Goal: Task Accomplishment & Management: Complete application form

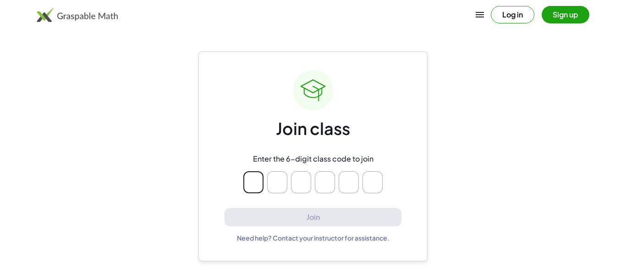
type input "*"
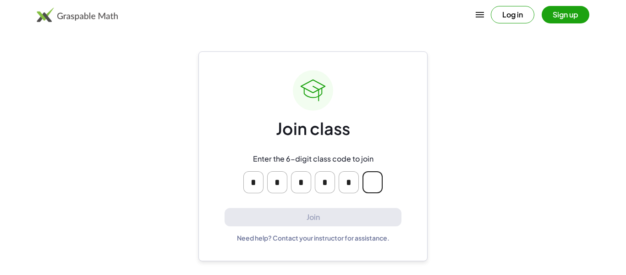
type input "*"
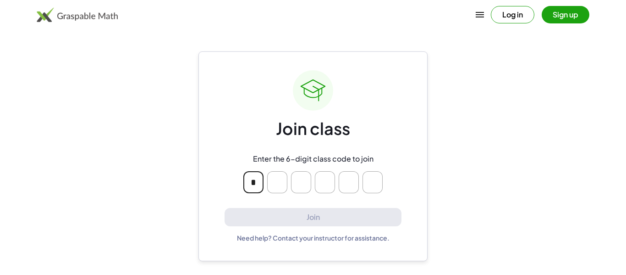
type input "*"
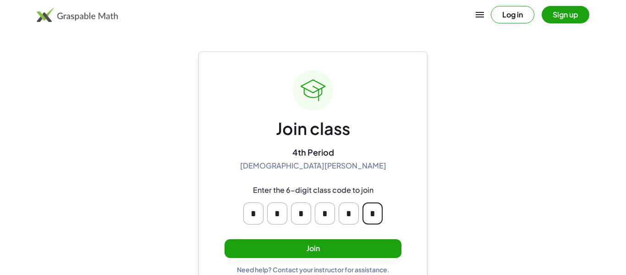
type input "*"
click at [326, 246] on button "Join" at bounding box center [313, 248] width 177 height 19
